Goal: Check status: Check status

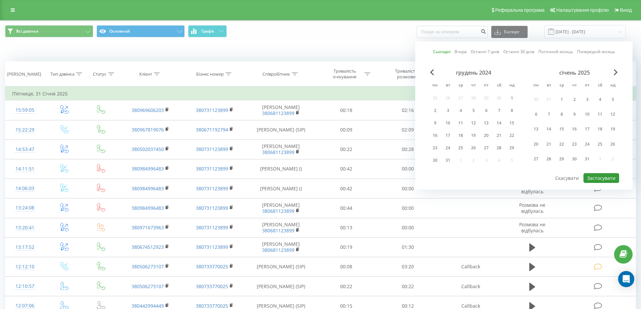
click at [597, 177] on button "Застосувати" at bounding box center [601, 178] width 36 height 10
type input "[DATE] - [DATE]"
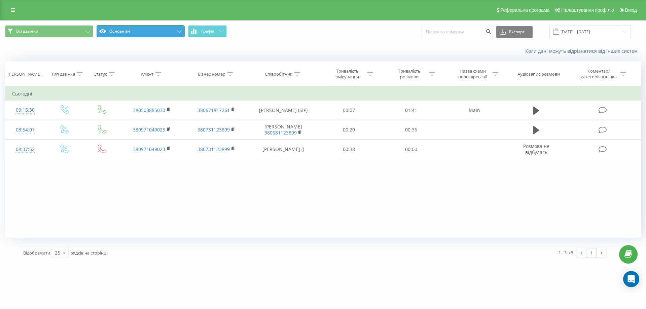
click at [114, 31] on button "Основний" at bounding box center [141, 31] width 88 height 12
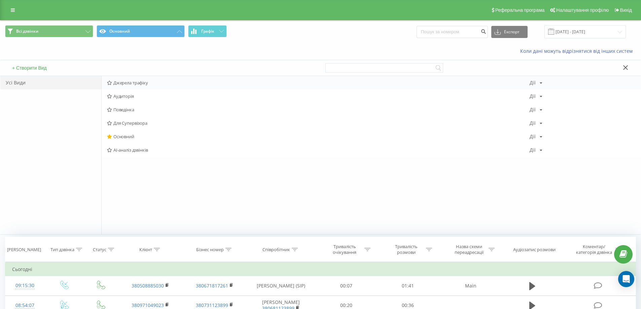
click at [122, 80] on span "Джерела трафіку" at bounding box center [318, 82] width 422 height 5
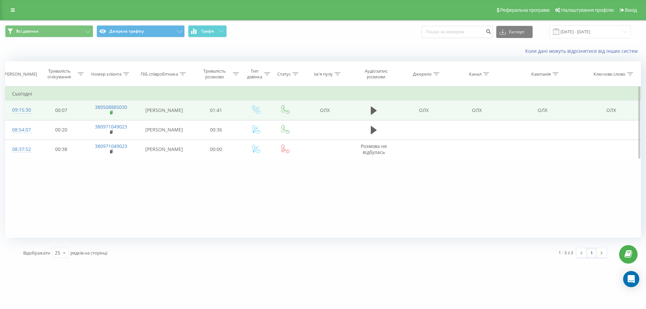
click at [112, 114] on rect at bounding box center [111, 112] width 2 height 3
